Goal: Navigation & Orientation: Understand site structure

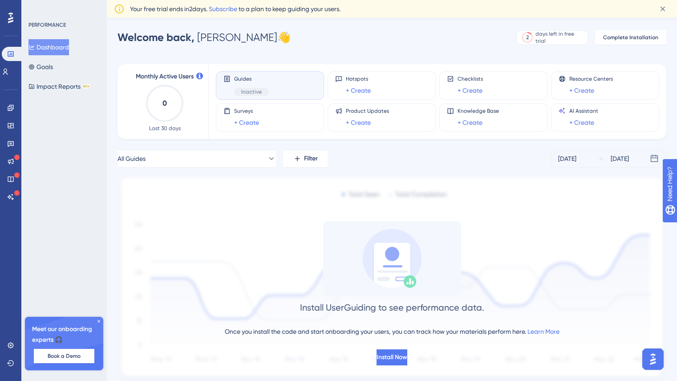
click at [277, 77] on div "Guides Inactive" at bounding box center [270, 85] width 93 height 20
click at [256, 86] on div "Guides Inactive" at bounding box center [251, 85] width 35 height 20
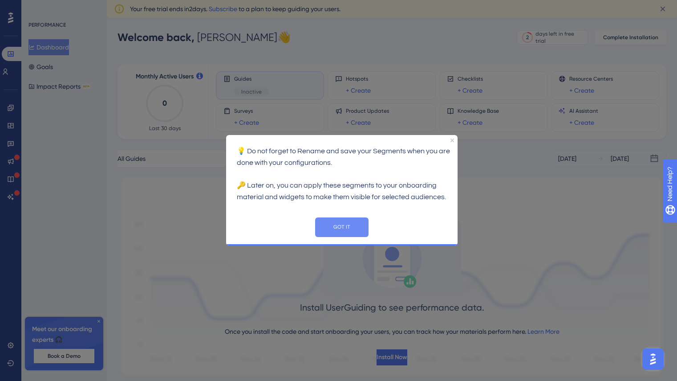
click at [335, 224] on button "GOT IT" at bounding box center [341, 227] width 53 height 20
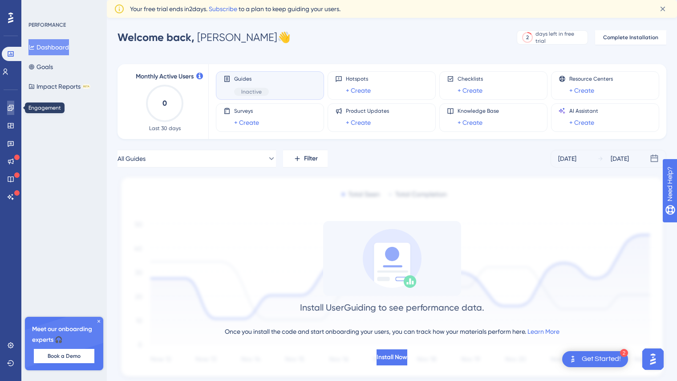
click at [12, 108] on icon at bounding box center [11, 108] width 6 height 6
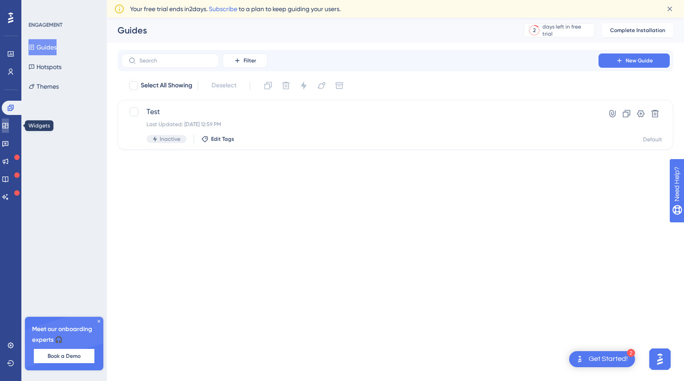
click at [9, 124] on icon at bounding box center [5, 125] width 7 height 7
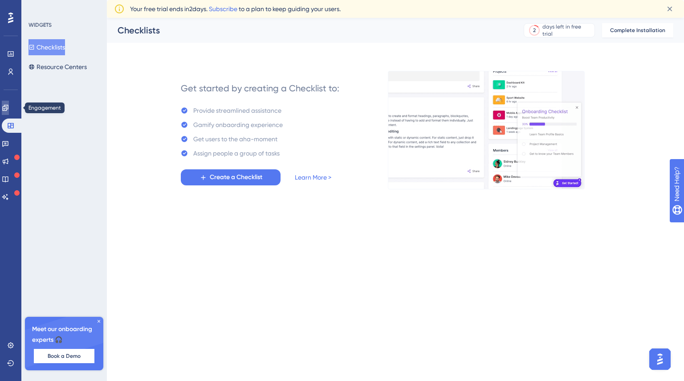
click at [9, 108] on icon at bounding box center [5, 107] width 7 height 7
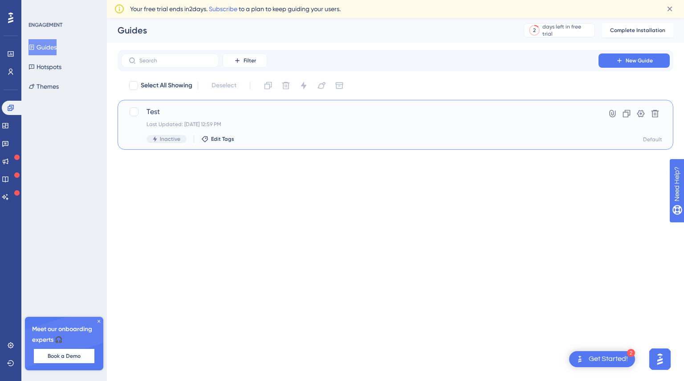
click at [151, 126] on div "Last Updated: [DATE] 12:59 PM" at bounding box center [360, 124] width 427 height 7
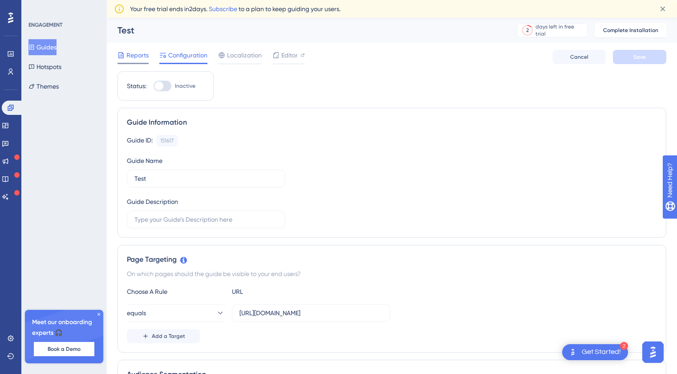
click at [143, 60] on span "Reports" at bounding box center [137, 55] width 22 height 11
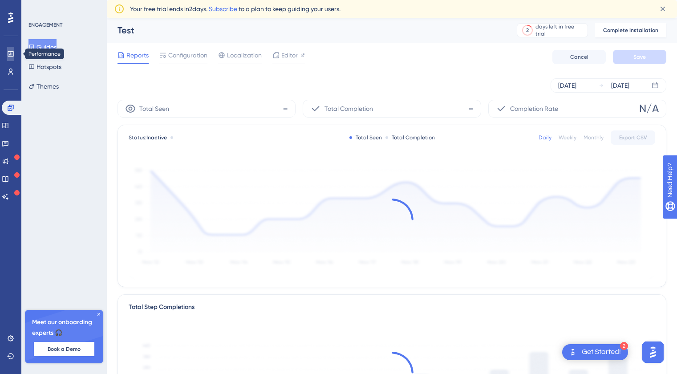
click at [9, 55] on icon at bounding box center [11, 53] width 6 height 5
